Goal: Information Seeking & Learning: Learn about a topic

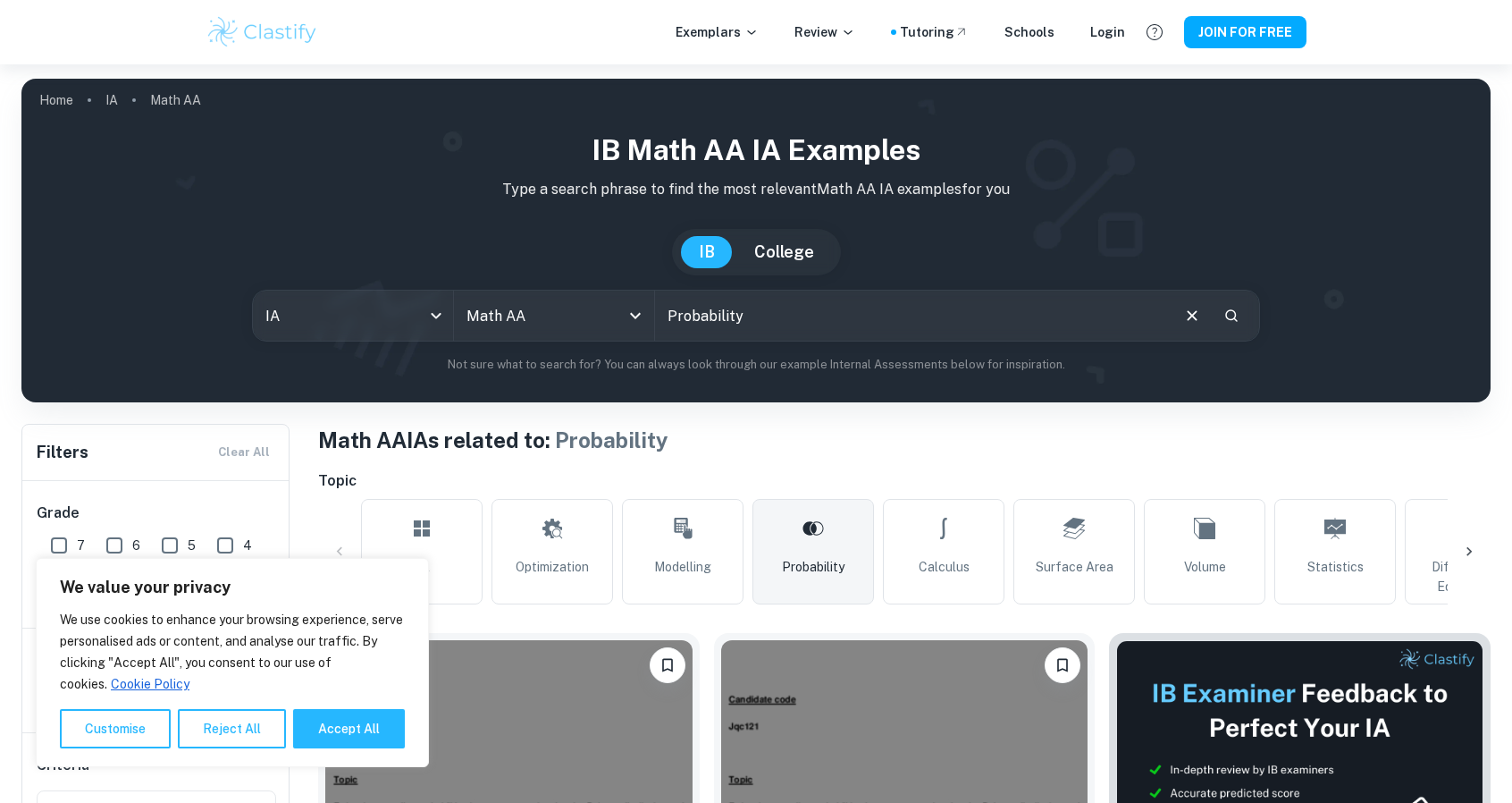
scroll to position [469, 0]
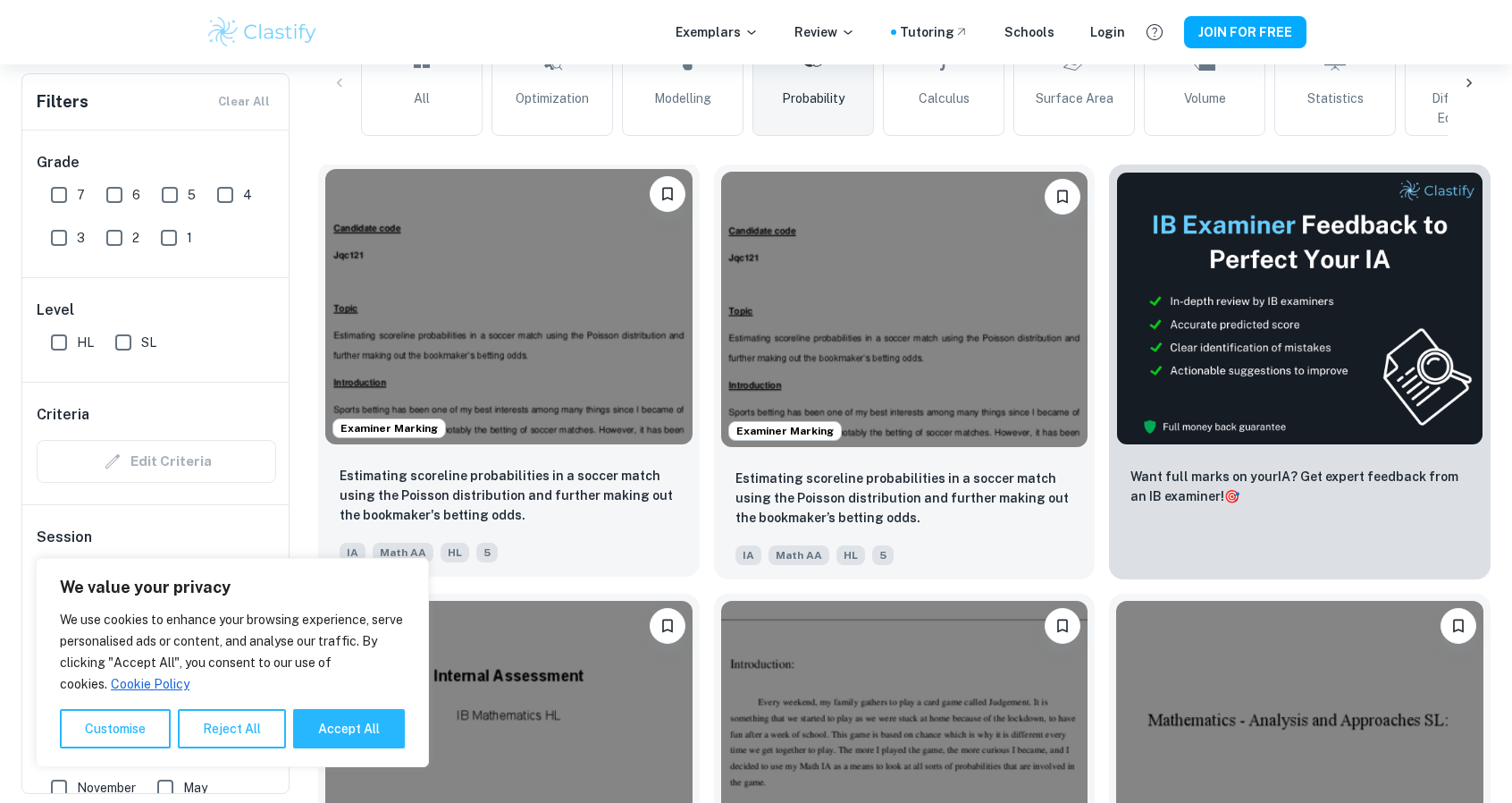
click at [588, 340] on img at bounding box center [509, 307] width 368 height 276
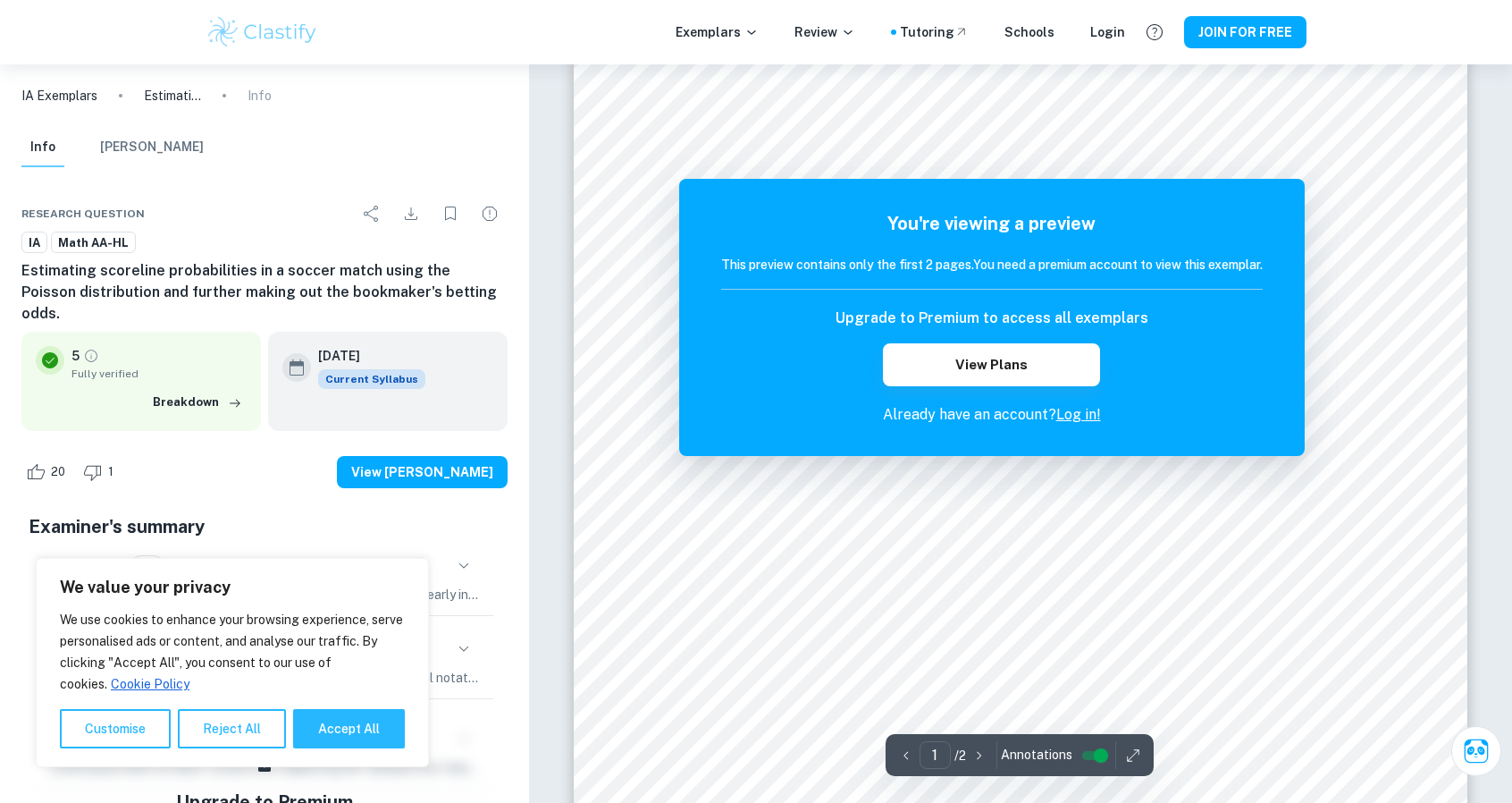
scroll to position [415, 0]
